Goal: Entertainment & Leisure: Consume media (video, audio)

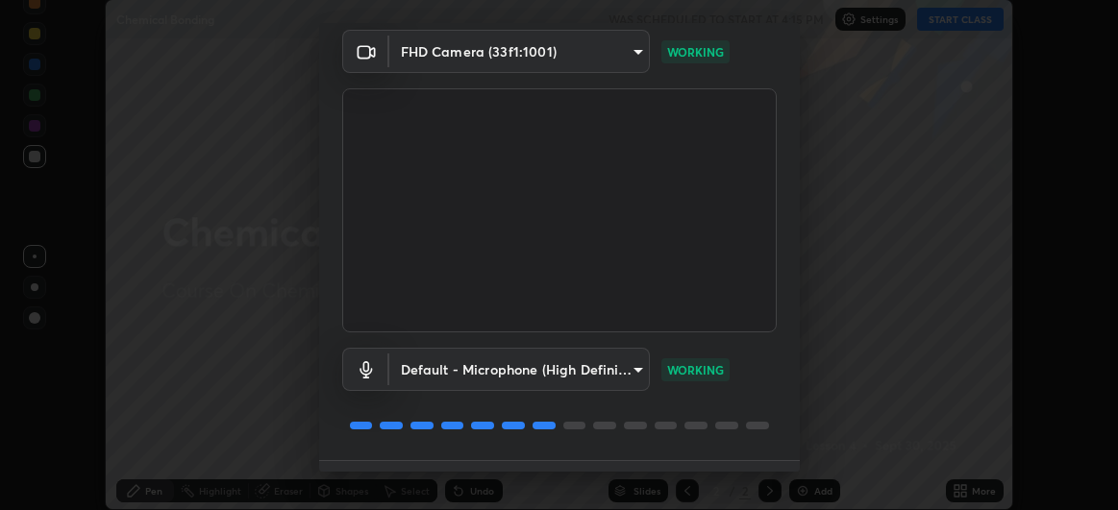
scroll to position [118, 0]
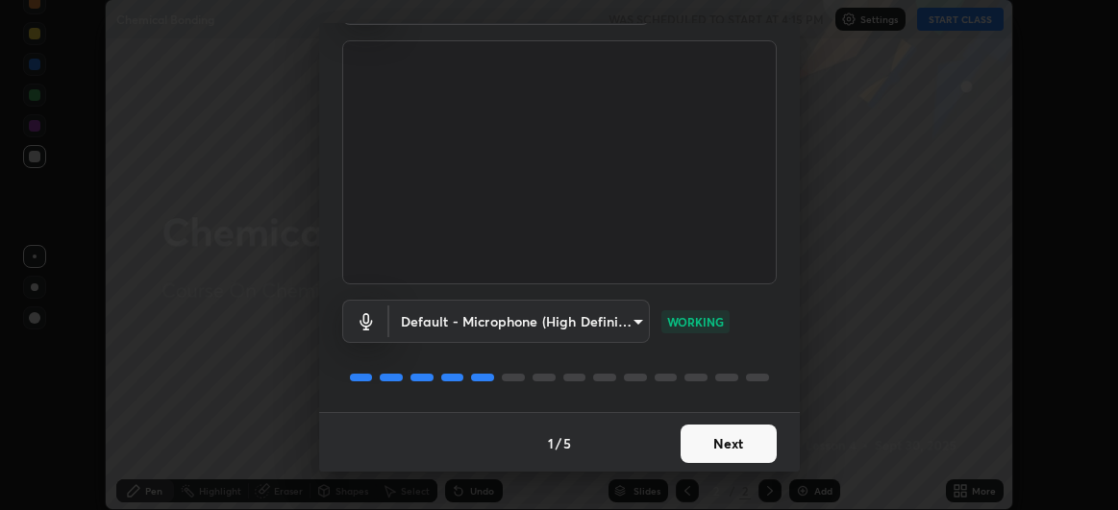
click at [724, 451] on button "Next" at bounding box center [728, 444] width 96 height 38
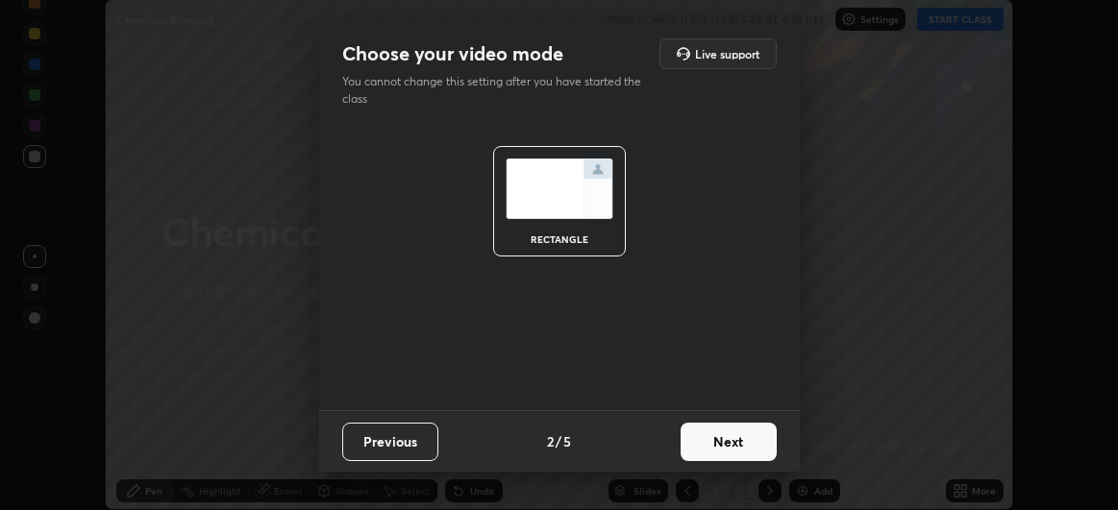
scroll to position [0, 0]
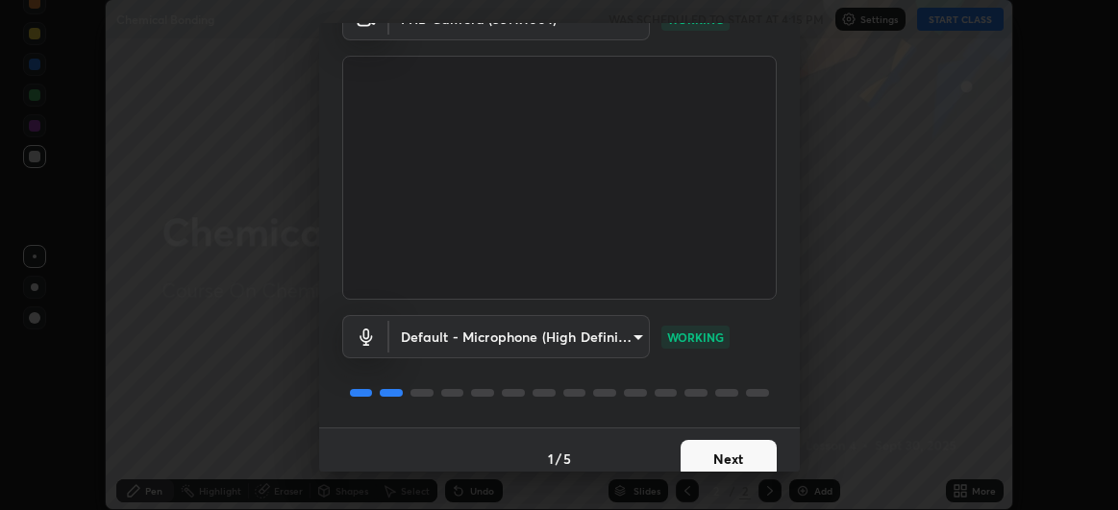
scroll to position [118, 0]
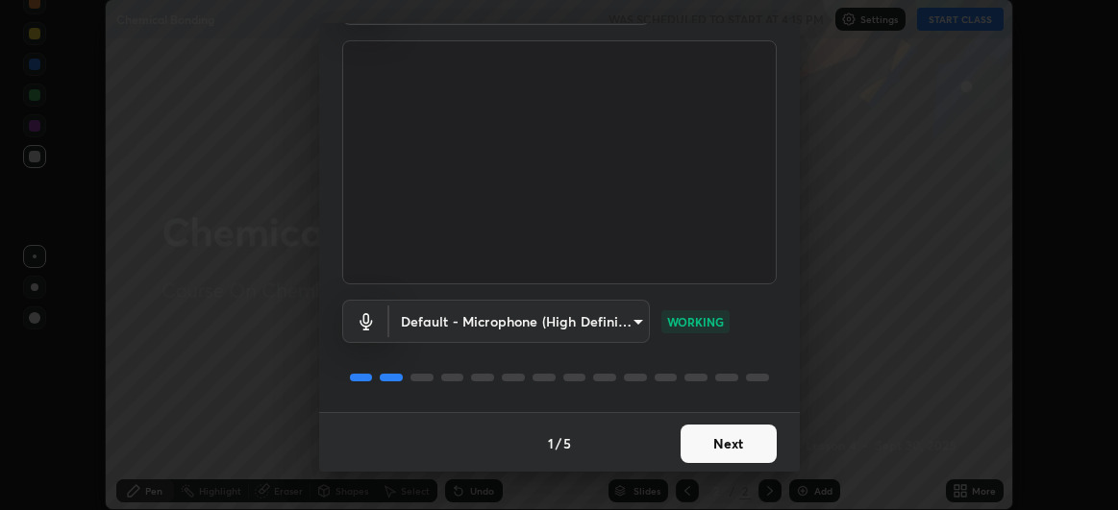
click at [730, 442] on button "Next" at bounding box center [728, 444] width 96 height 38
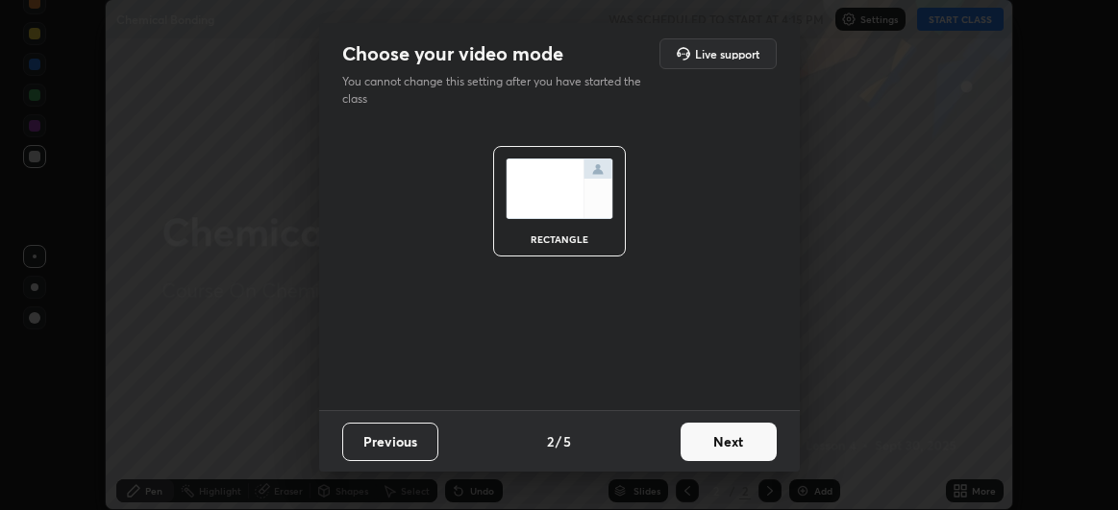
scroll to position [0, 0]
click at [743, 437] on button "Next" at bounding box center [728, 442] width 96 height 38
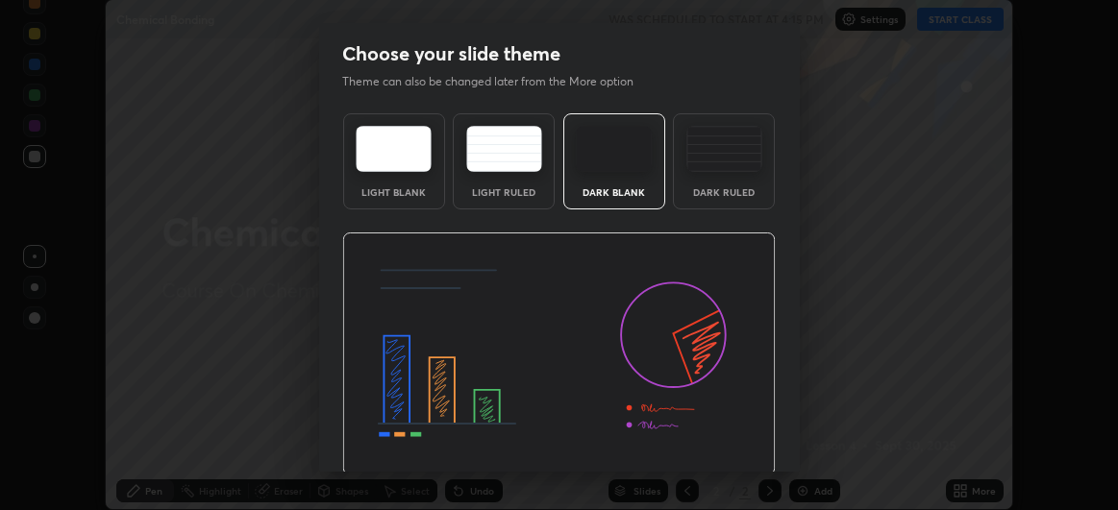
scroll to position [64, 0]
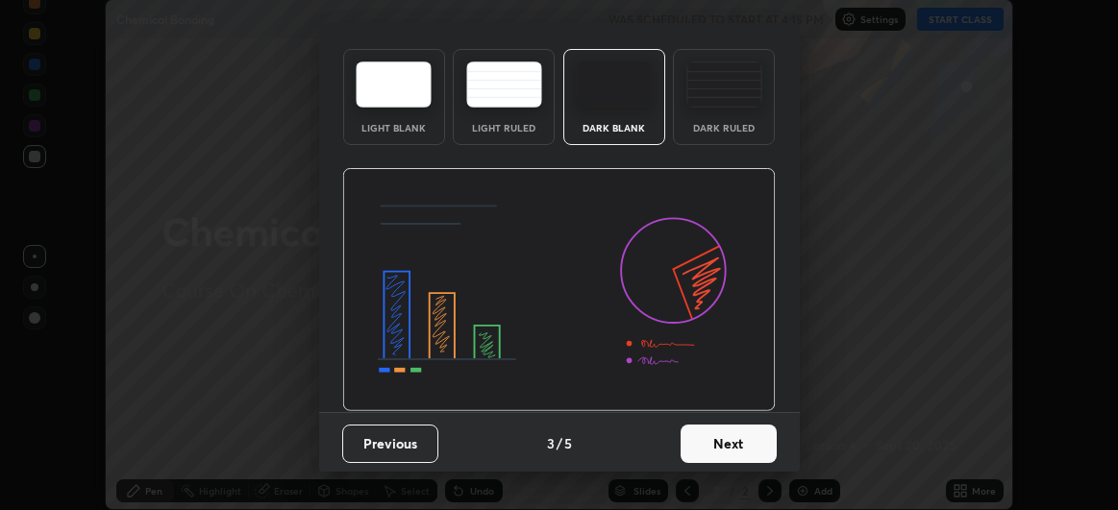
click at [729, 439] on button "Next" at bounding box center [728, 444] width 96 height 38
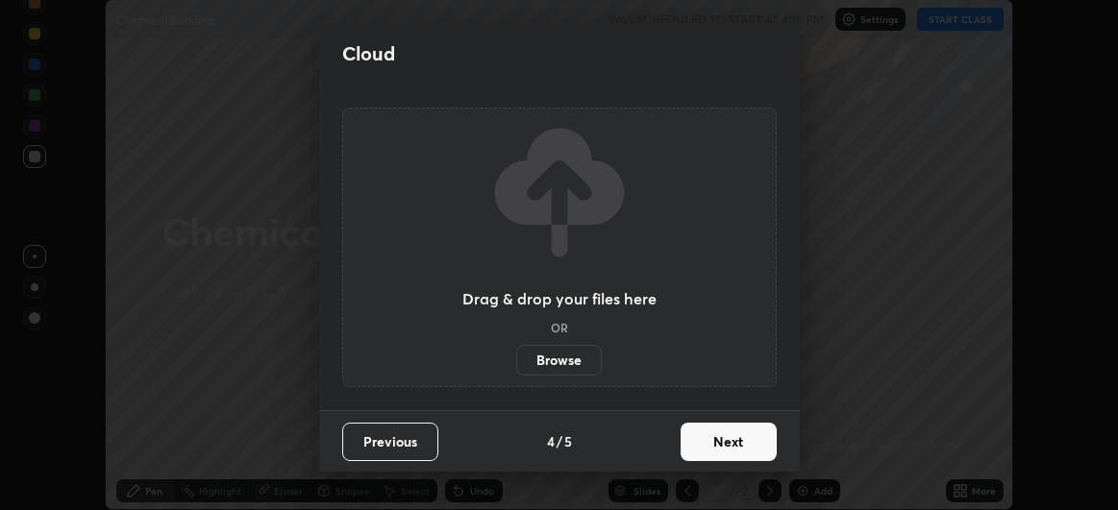
click at [733, 446] on button "Next" at bounding box center [728, 442] width 96 height 38
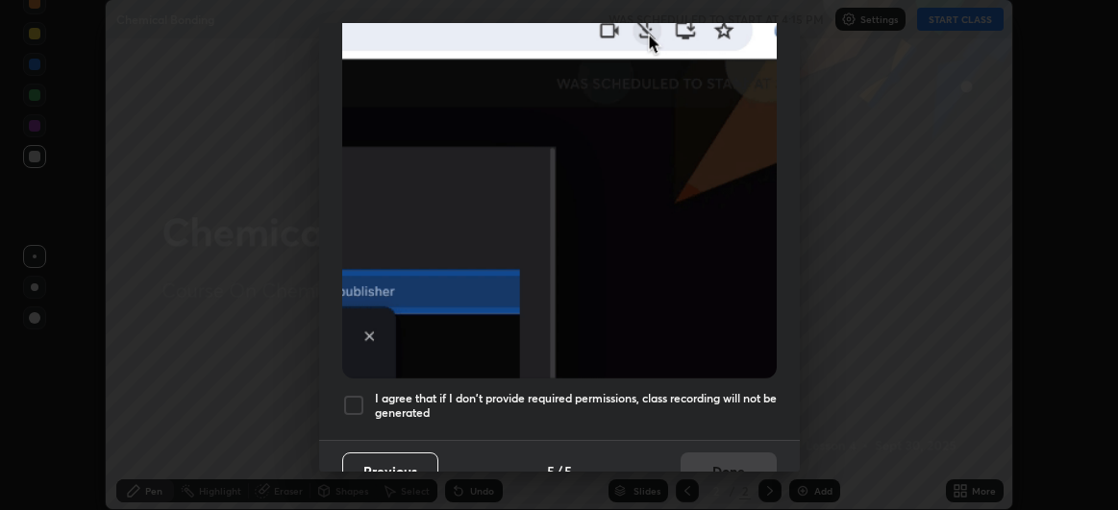
scroll to position [511, 0]
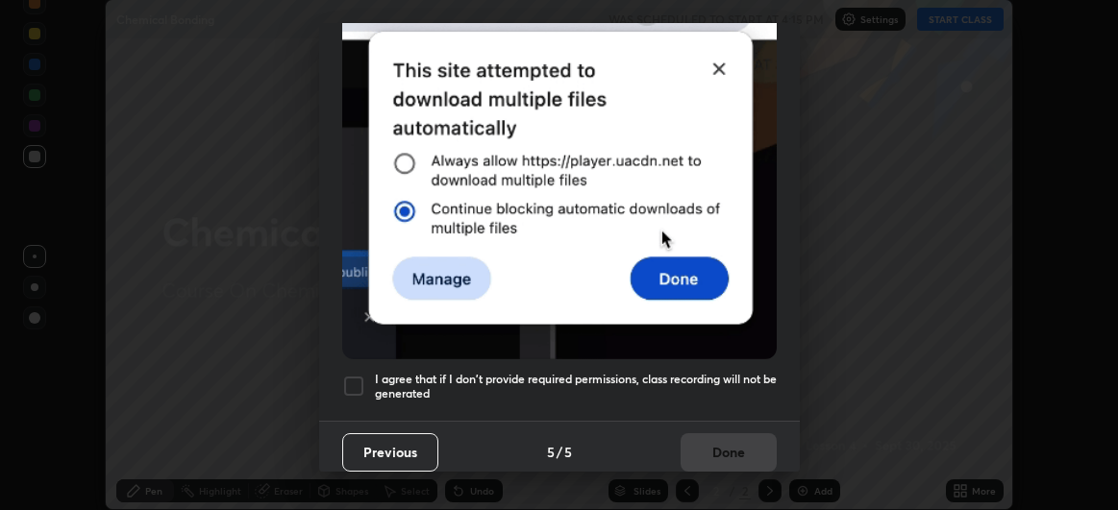
click at [364, 375] on div at bounding box center [353, 386] width 23 height 23
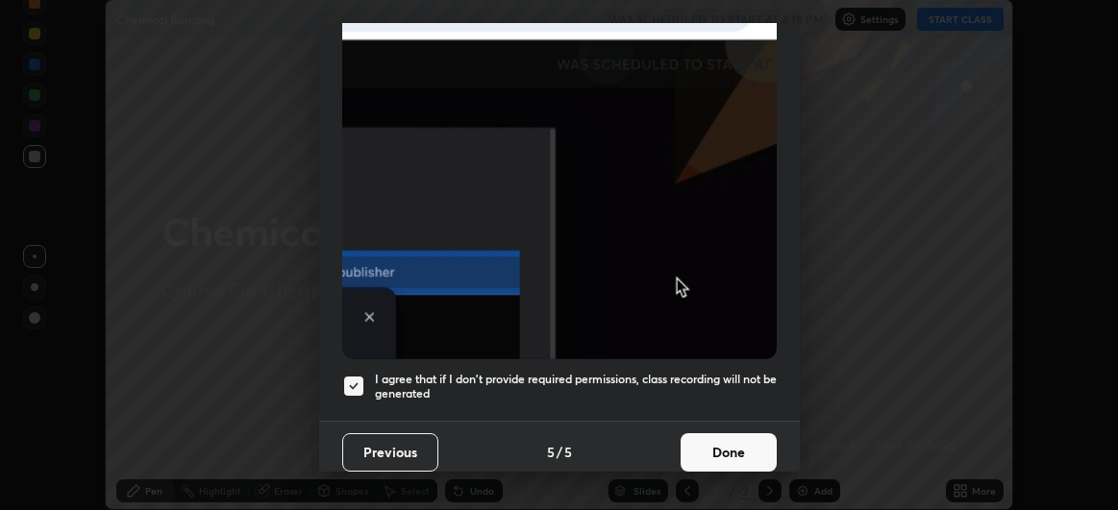
click at [715, 438] on button "Done" at bounding box center [728, 452] width 96 height 38
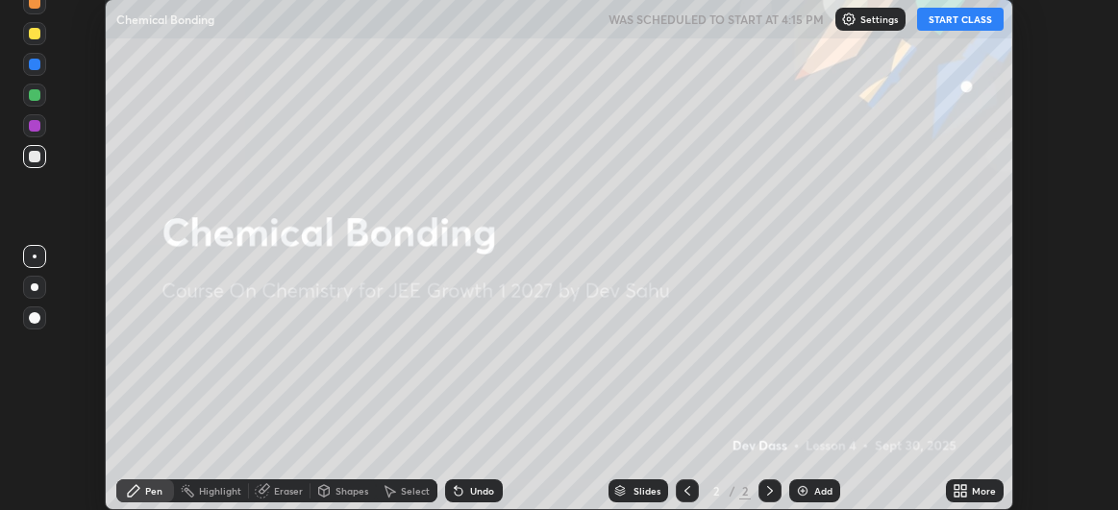
click at [960, 17] on button "START CLASS" at bounding box center [960, 19] width 86 height 23
